Goal: Information Seeking & Learning: Learn about a topic

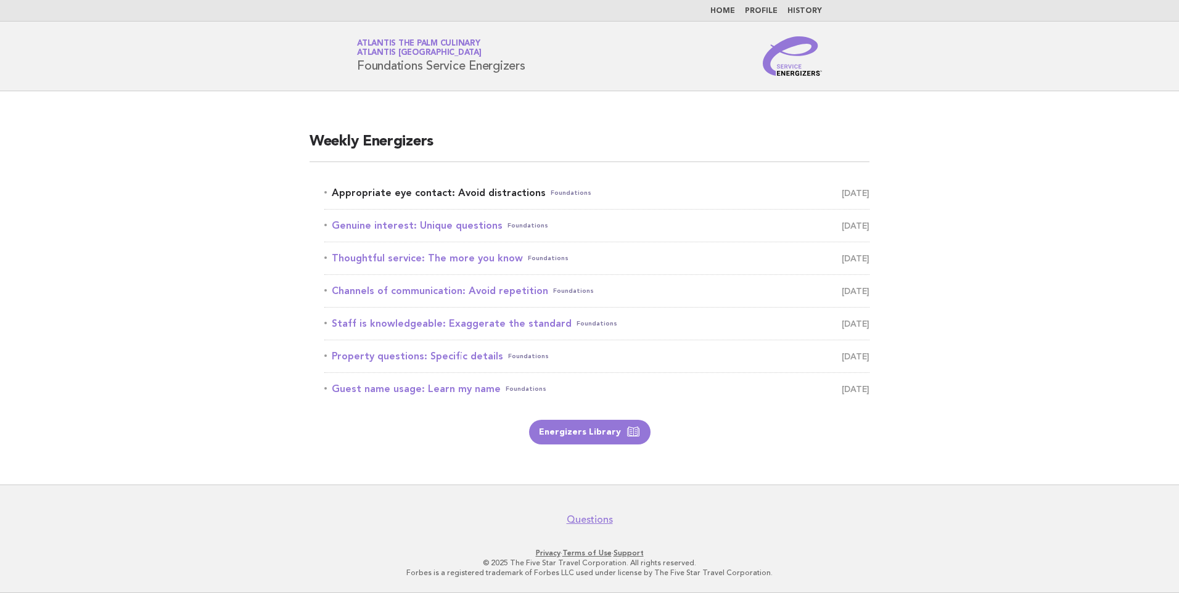
click at [458, 194] on link "Appropriate eye contact: Avoid distractions Foundations September 22" at bounding box center [596, 192] width 545 height 17
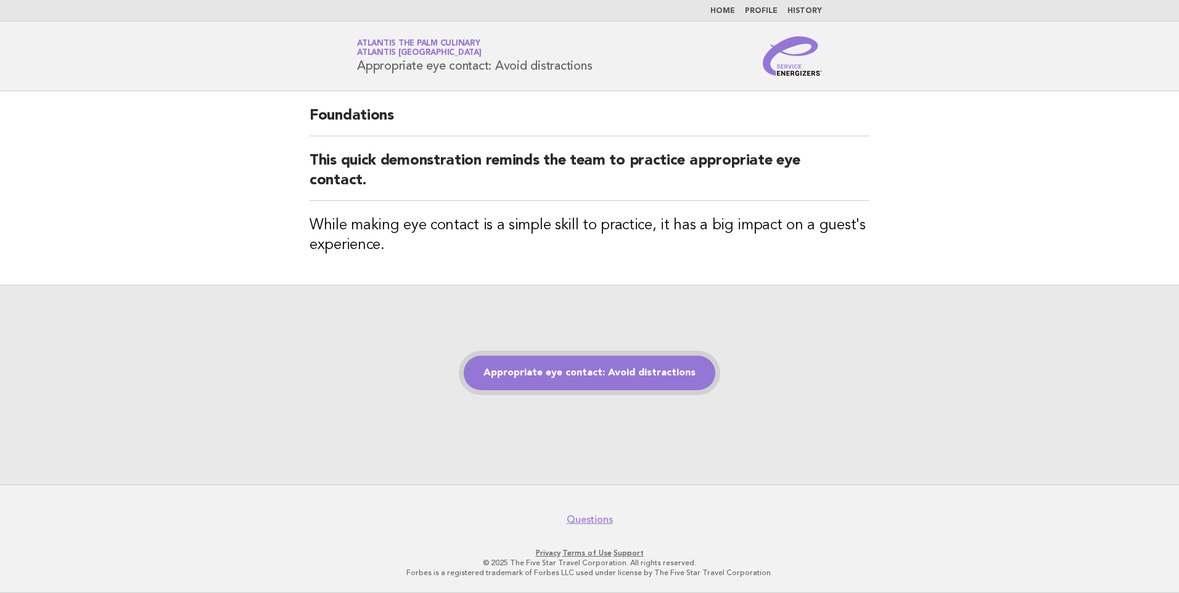
click at [593, 375] on link "Appropriate eye contact: Avoid distractions" at bounding box center [590, 373] width 252 height 35
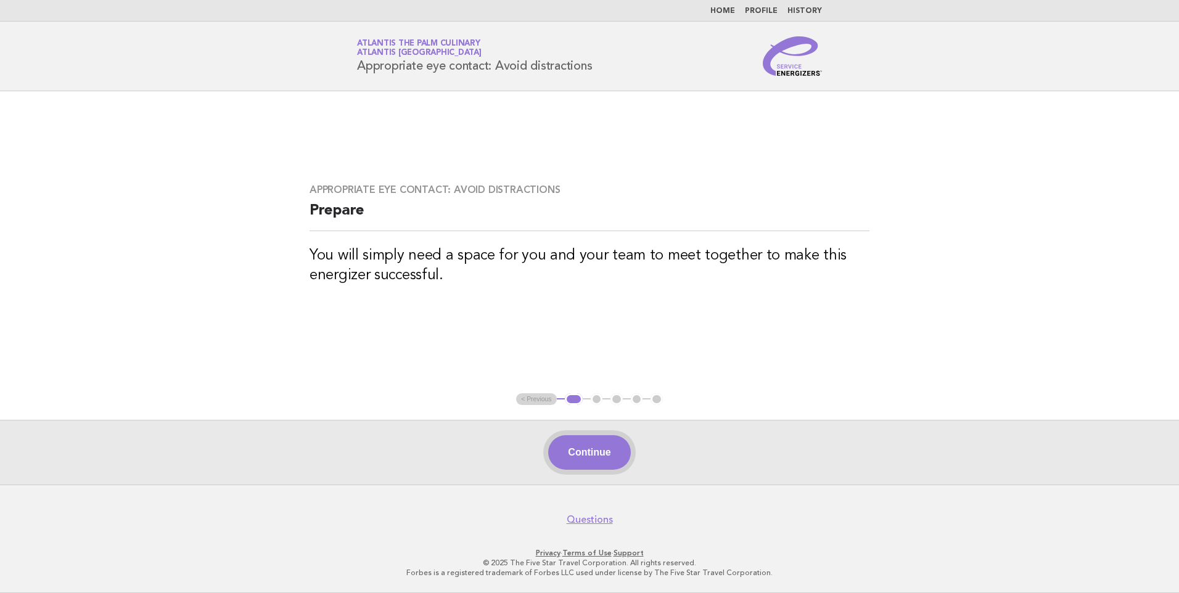
click at [588, 449] on button "Continue" at bounding box center [589, 452] width 82 height 35
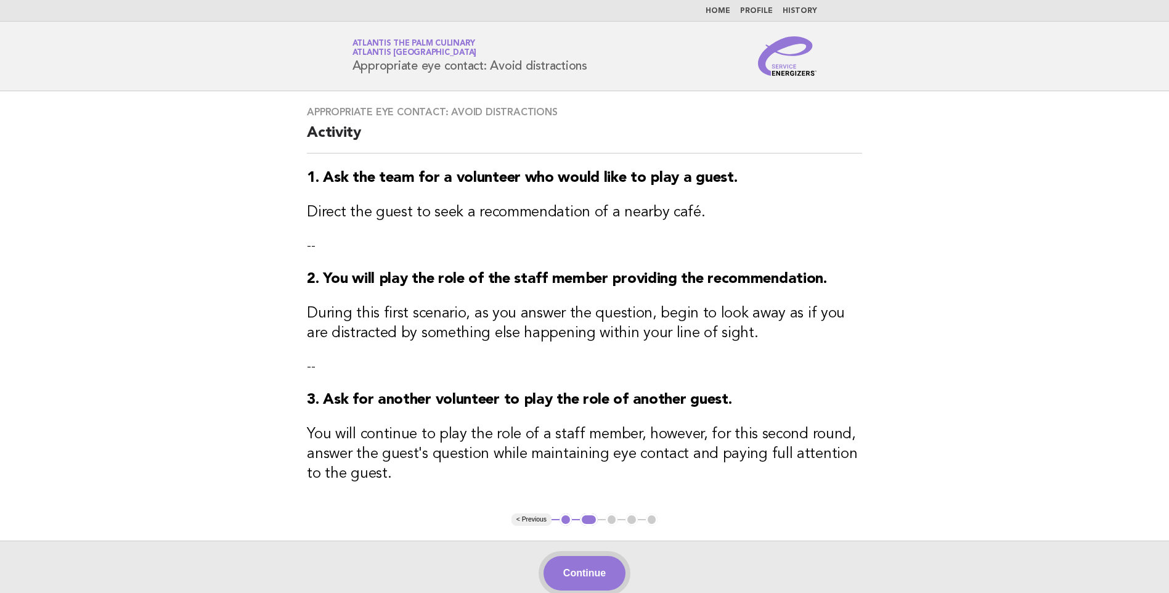
click at [592, 579] on button "Continue" at bounding box center [585, 573] width 82 height 35
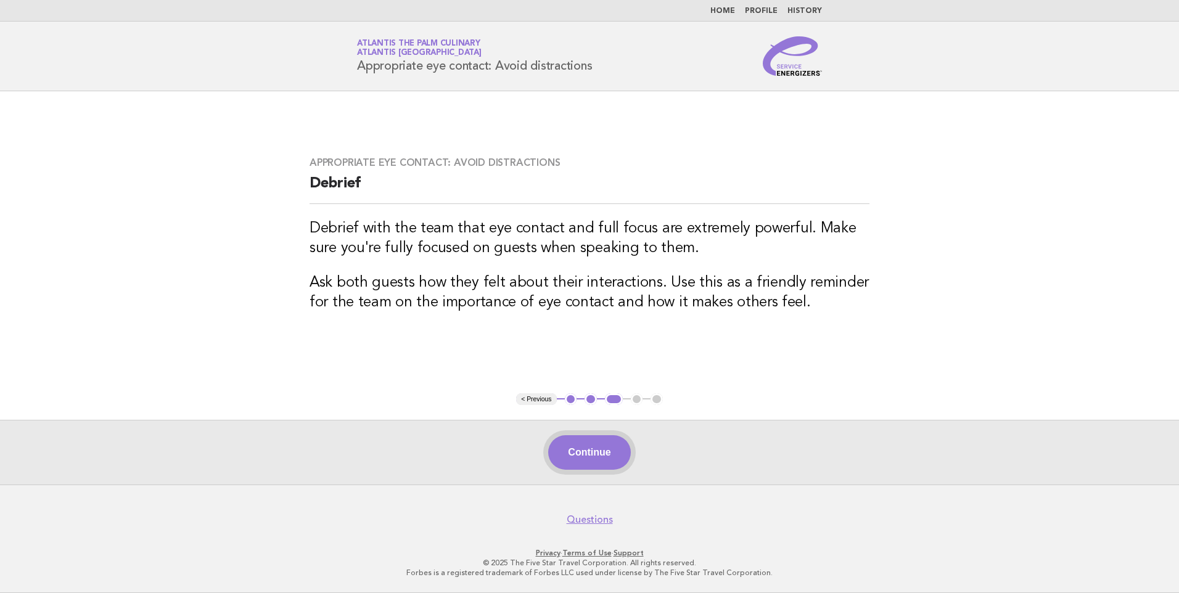
click at [611, 441] on button "Continue" at bounding box center [589, 452] width 82 height 35
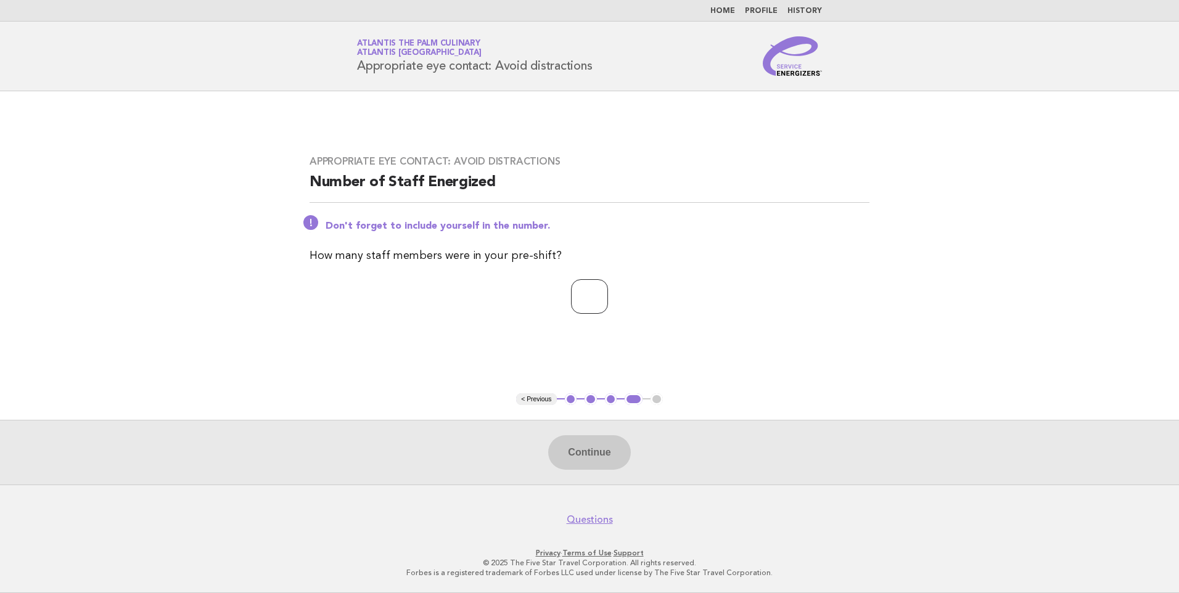
click at [583, 297] on input "number" at bounding box center [589, 296] width 37 height 35
type input "*"
click at [593, 448] on button "Continue" at bounding box center [589, 452] width 82 height 35
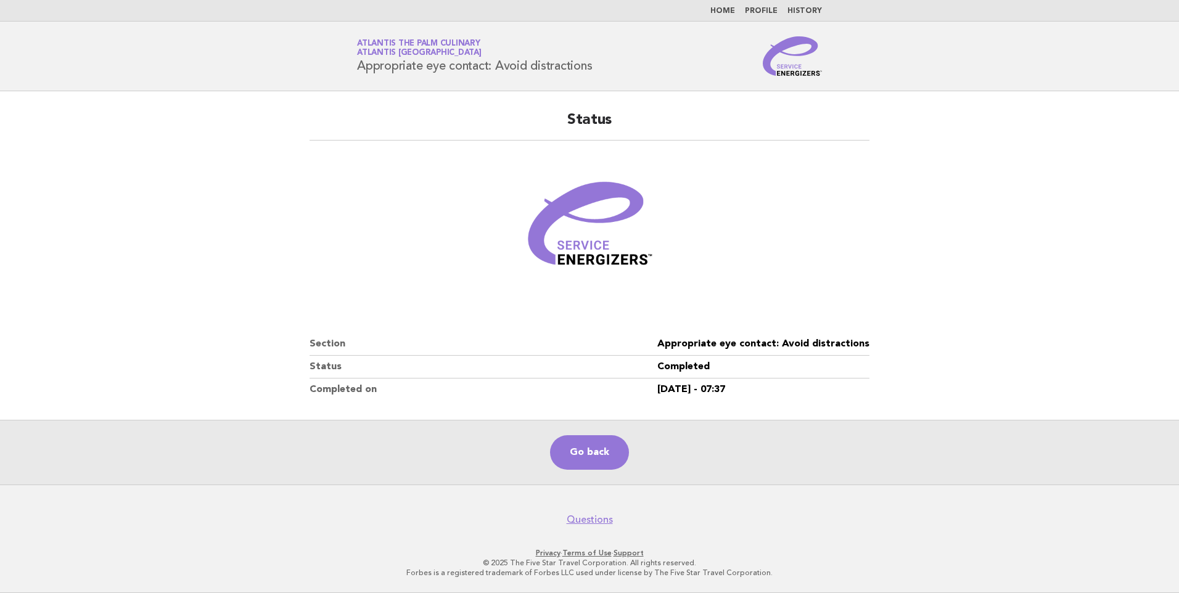
click at [257, 269] on main "Status Section Appropriate eye contact: Avoid distractions Status Completed Com…" at bounding box center [589, 287] width 1179 height 393
